Goal: Navigation & Orientation: Find specific page/section

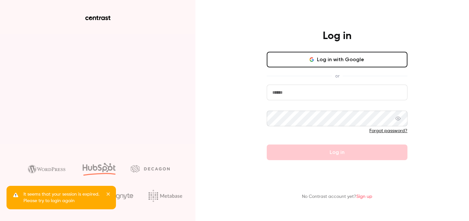
type input "**********"
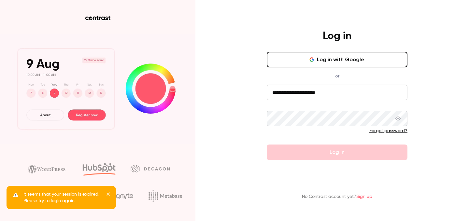
click at [324, 165] on main "**********" at bounding box center [338, 110] width 170 height 221
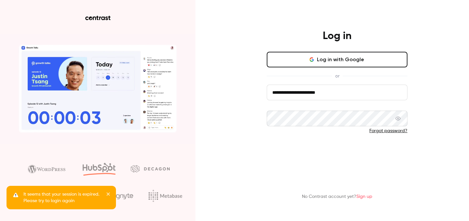
click at [332, 154] on button "Log in" at bounding box center [337, 153] width 141 height 16
